Goal: Task Accomplishment & Management: Manage account settings

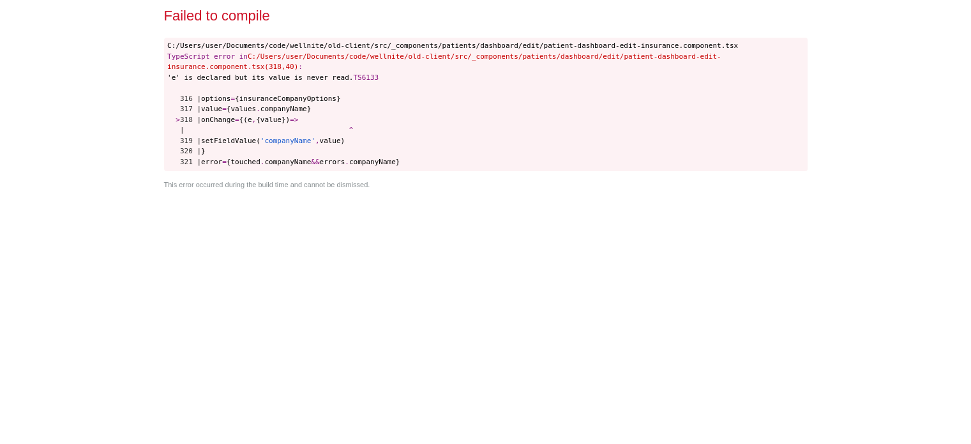
click at [109, 214] on div "Failed to compile C:/Users/user/Documents/code/wellnite/old-client/src/_compone…" at bounding box center [485, 222] width 971 height 444
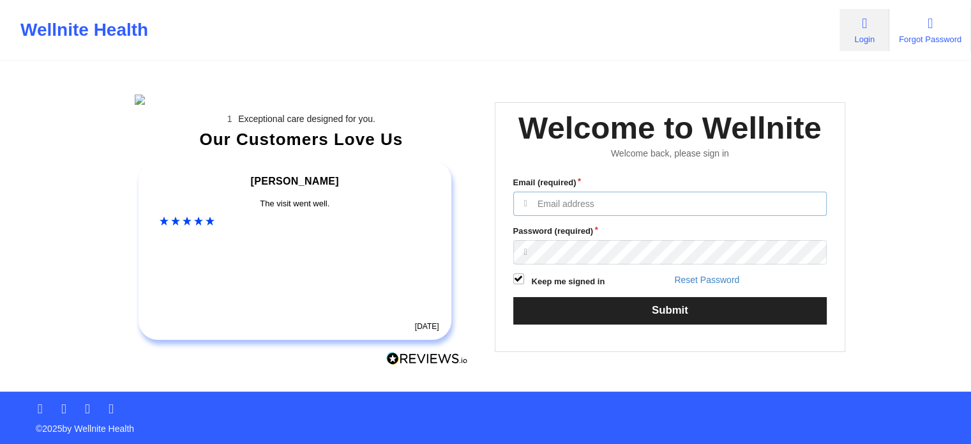
click at [596, 216] on input "Email (required)" at bounding box center [670, 203] width 314 height 24
type input "olatestadmin@wellnite.com"
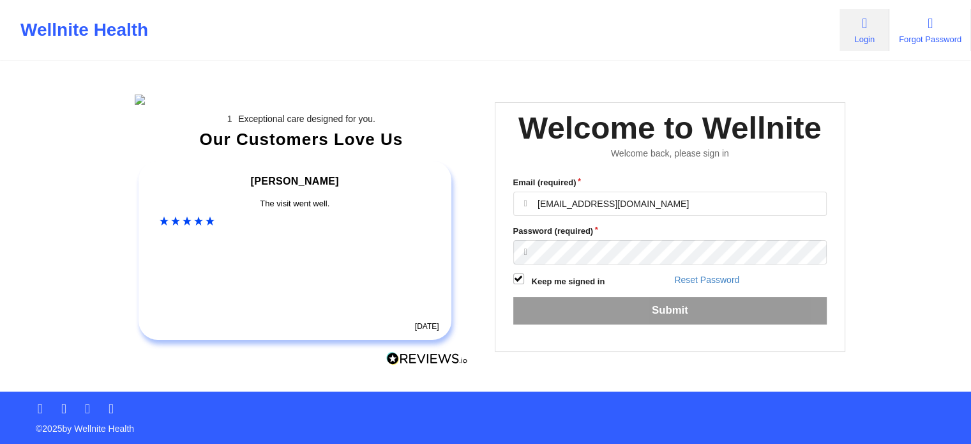
click at [617, 342] on div "Email (required) olatestadmin@wellnite.com Password (required) Keep me signed i…" at bounding box center [670, 254] width 332 height 175
